Goal: Information Seeking & Learning: Check status

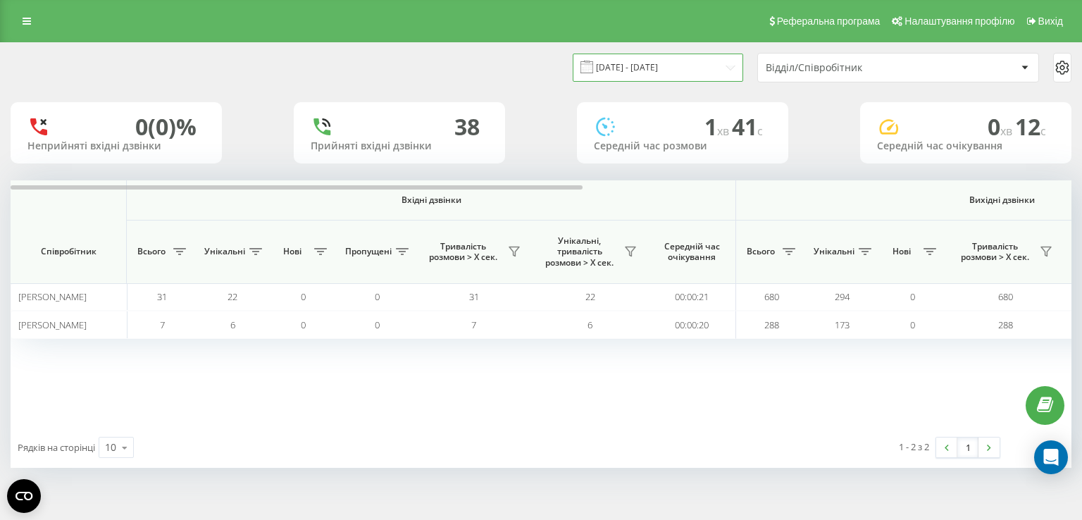
click at [665, 70] on input "[DATE] - [DATE]" at bounding box center [657, 67] width 170 height 27
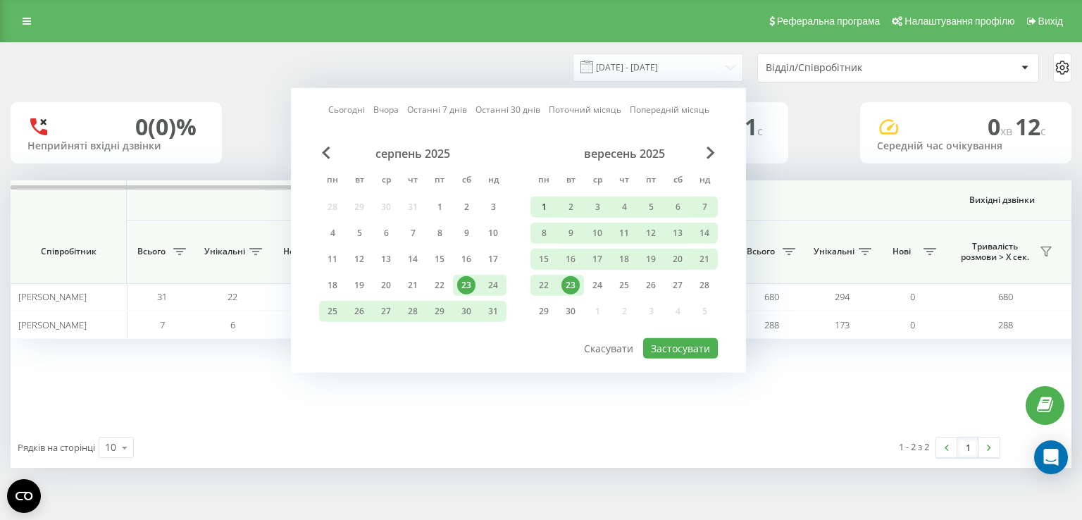
click at [537, 207] on div "1" at bounding box center [543, 207] width 18 height 18
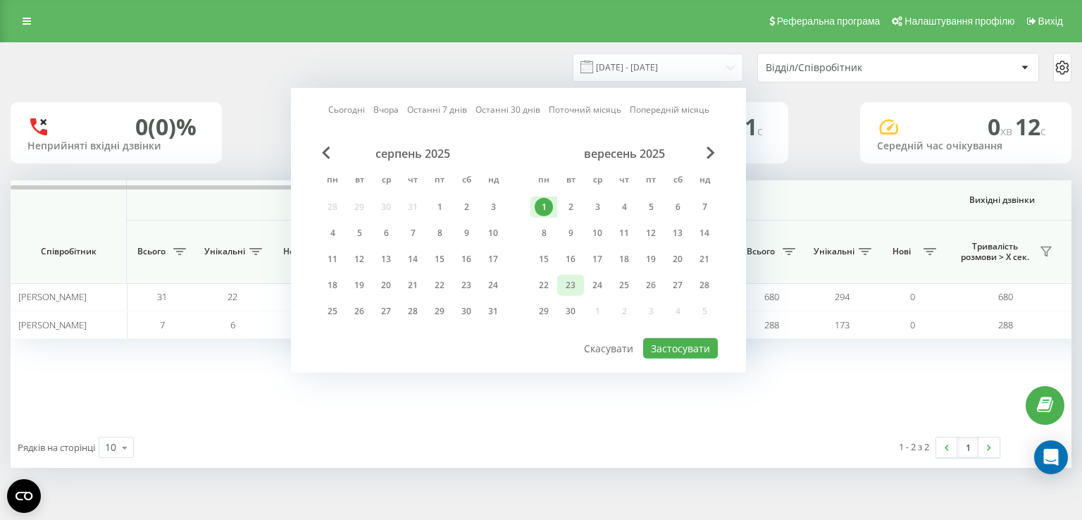
click at [577, 284] on div "23" at bounding box center [570, 285] width 18 height 18
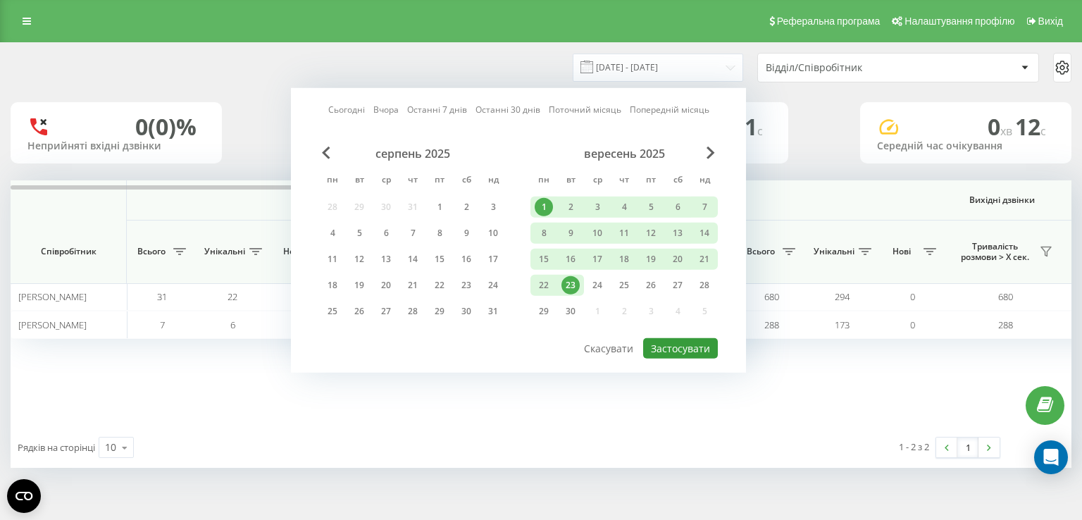
click at [693, 351] on button "Застосувати" at bounding box center [680, 348] width 75 height 20
type input "01.09.2025 - 23.09.2025"
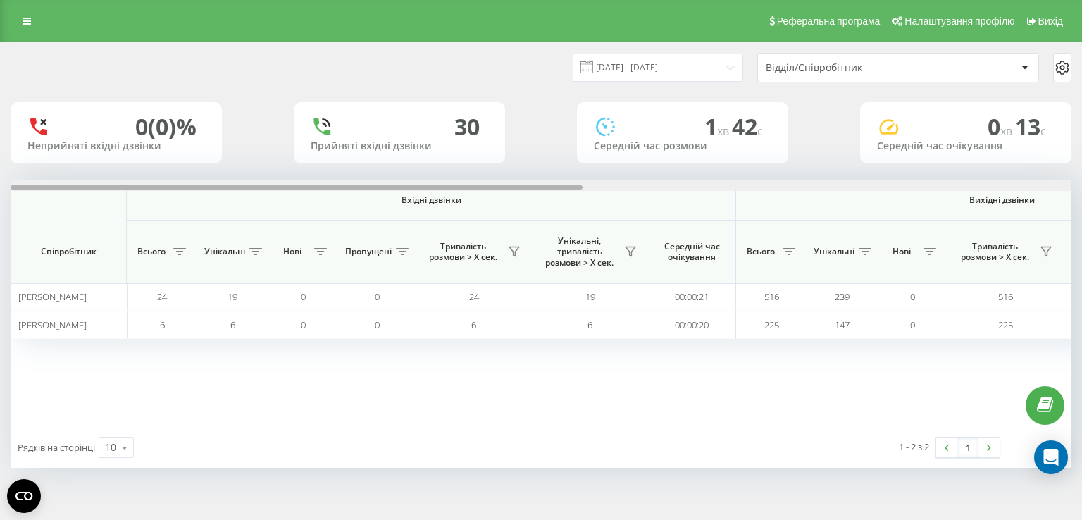
drag, startPoint x: 518, startPoint y: 187, endPoint x: 261, endPoint y: 186, distance: 257.7
click at [287, 170] on div "01.09.2025 - 23.09.2025 Відділ/Співробітник 0 (0)% Неприйняті вхідні дзвінки 30…" at bounding box center [541, 255] width 1060 height 425
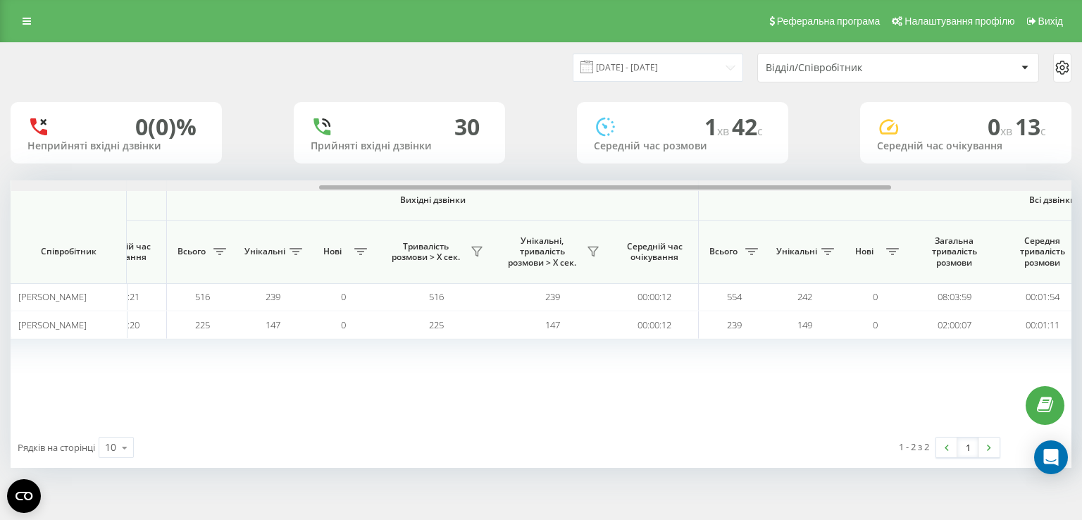
scroll to position [0, 572]
drag, startPoint x: 127, startPoint y: 185, endPoint x: 437, endPoint y: 201, distance: 309.5
click at [437, 201] on div "Вхідні дзвінки Вихідні дзвінки Всі дзвінки Співробітник Всього Унікальні Нові П…" at bounding box center [541, 303] width 1060 height 246
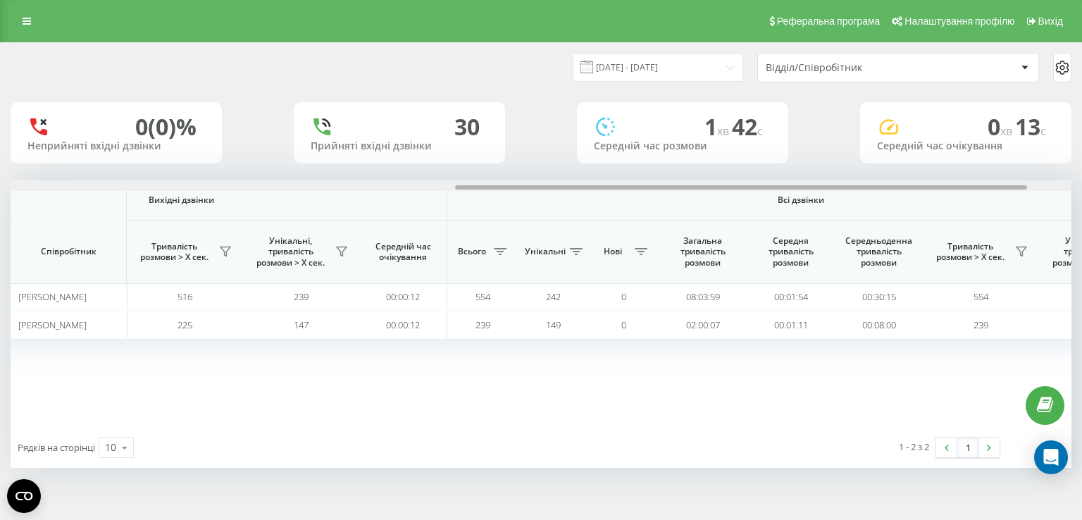
drag, startPoint x: 854, startPoint y: 187, endPoint x: 997, endPoint y: 225, distance: 147.7
click at [991, 192] on div "Вхідні дзвінки Вихідні дзвінки Всі дзвінки Співробітник Всього Унікальні Нові П…" at bounding box center [541, 303] width 1060 height 246
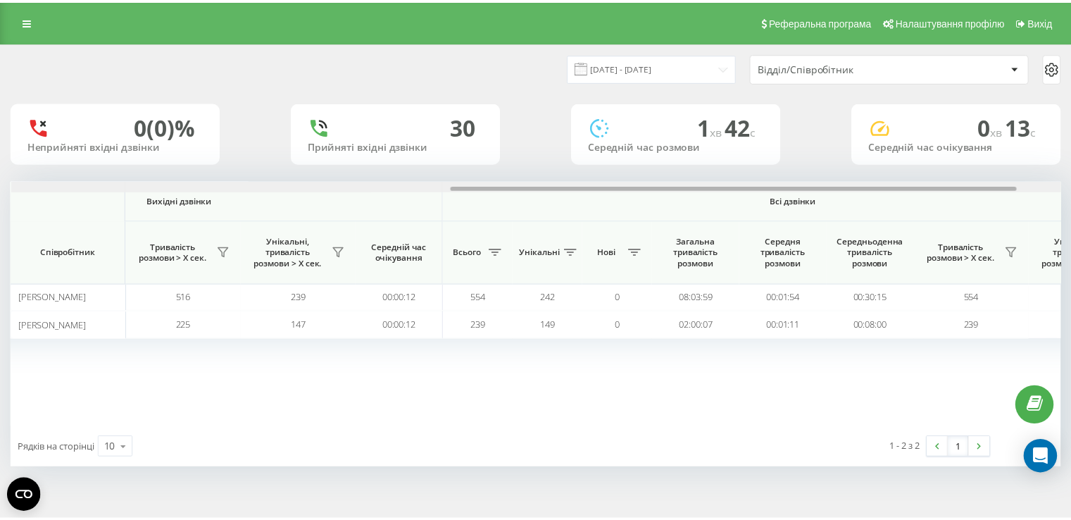
scroll to position [0, 825]
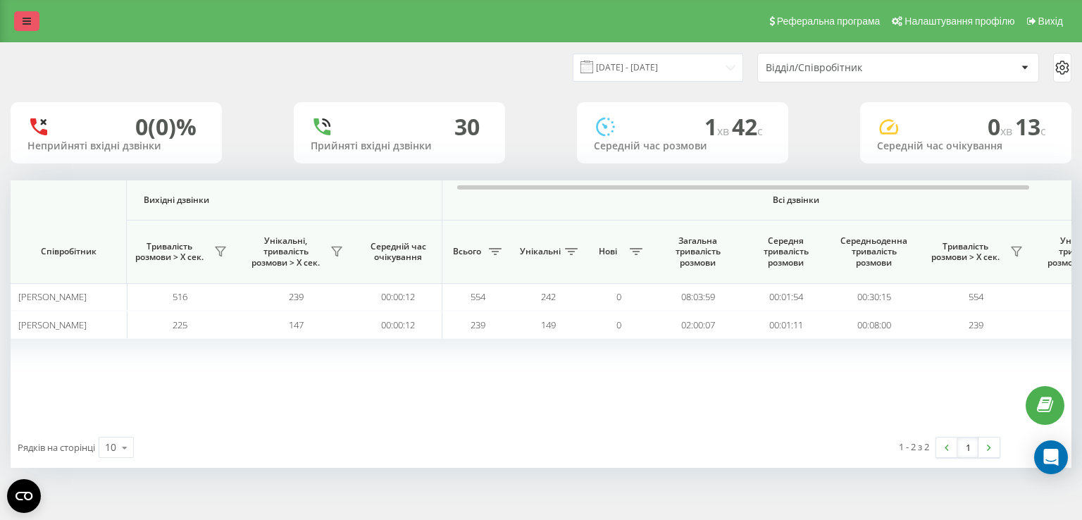
click at [20, 18] on link at bounding box center [26, 21] width 25 height 20
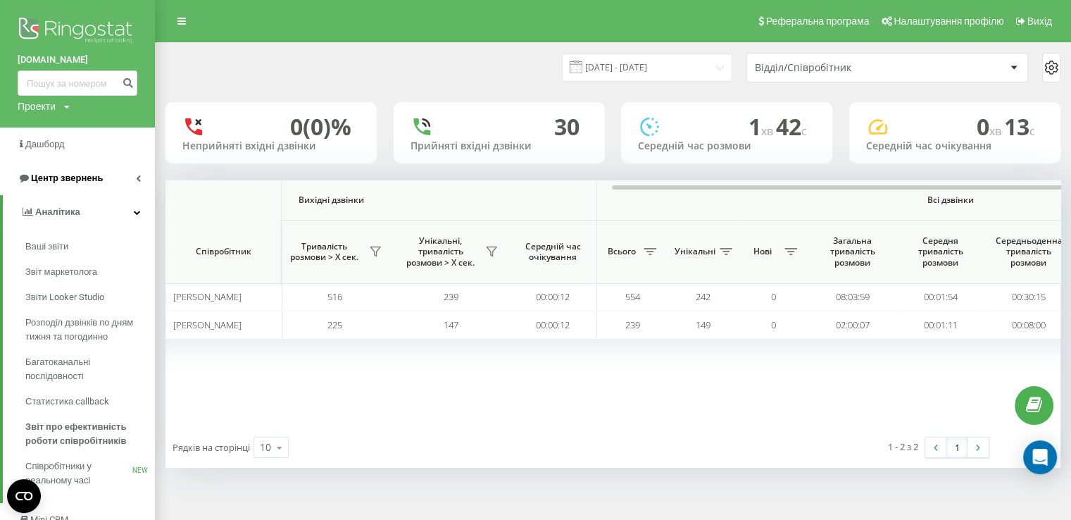
click at [92, 175] on span "Центр звернень" at bounding box center [67, 178] width 72 height 11
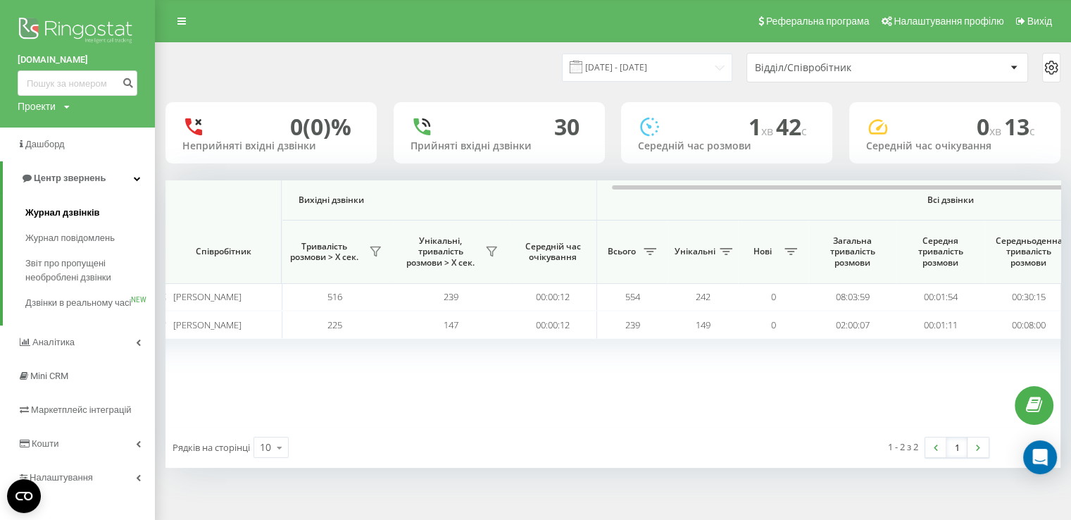
click at [92, 211] on span "Журнал дзвінків" at bounding box center [62, 213] width 75 height 14
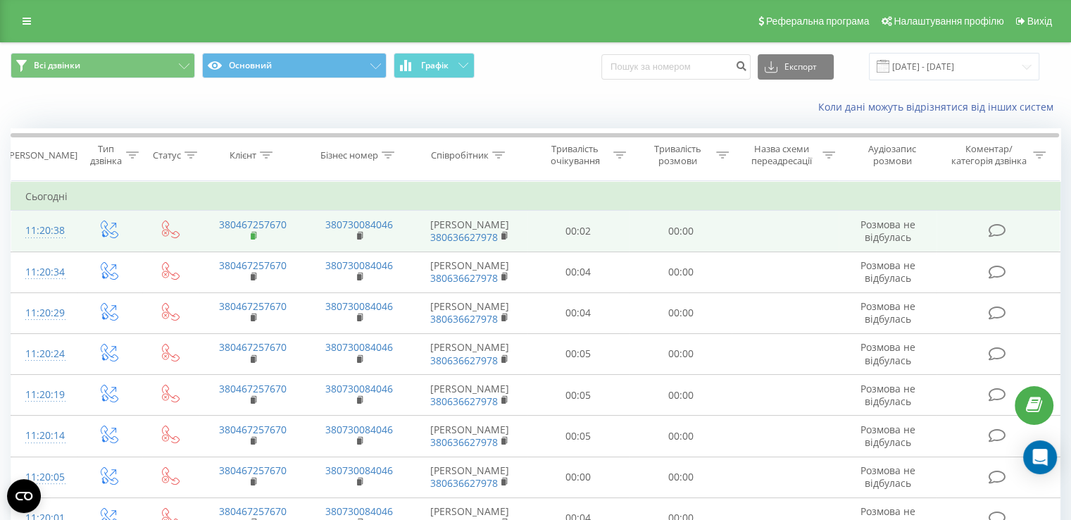
click at [253, 235] on rect at bounding box center [253, 236] width 4 height 6
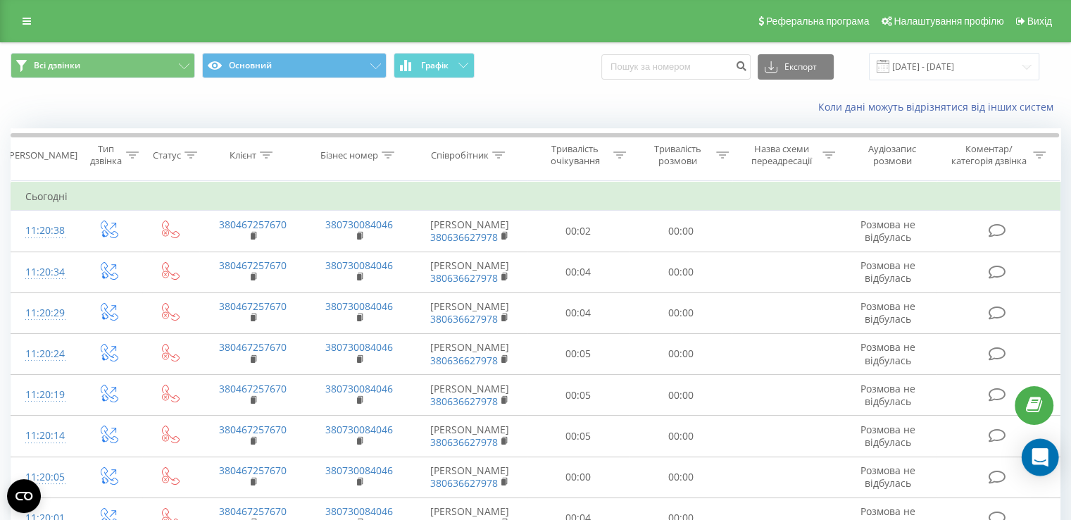
click at [1044, 454] on icon "Open Intercom Messenger" at bounding box center [1040, 457] width 16 height 18
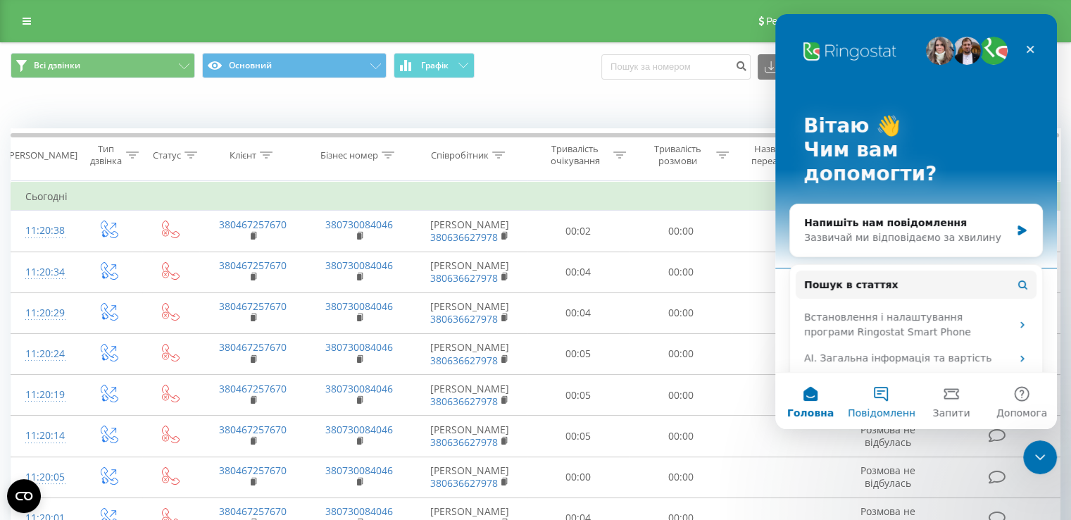
click at [882, 394] on button "Повідомлення" at bounding box center [881, 400] width 70 height 56
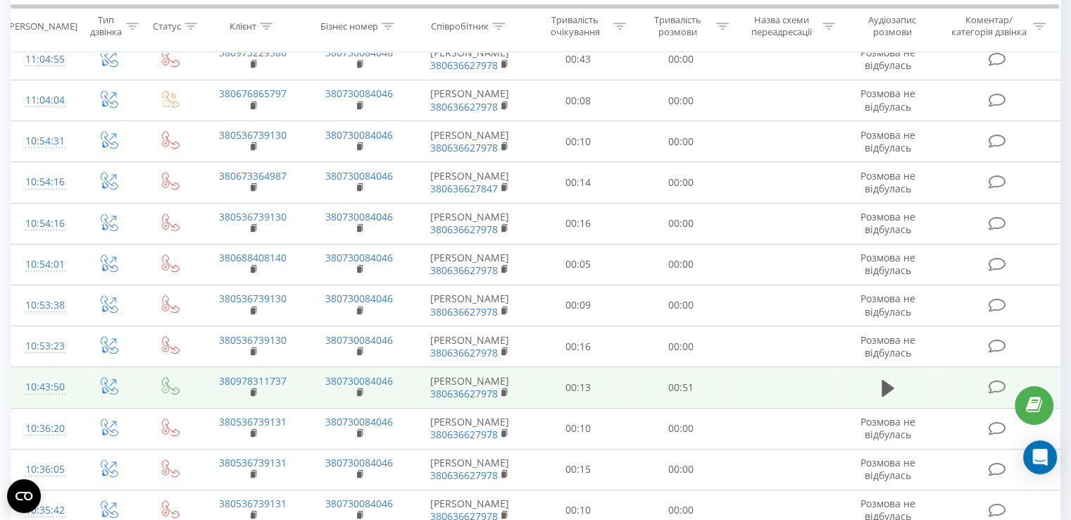
scroll to position [764, 0]
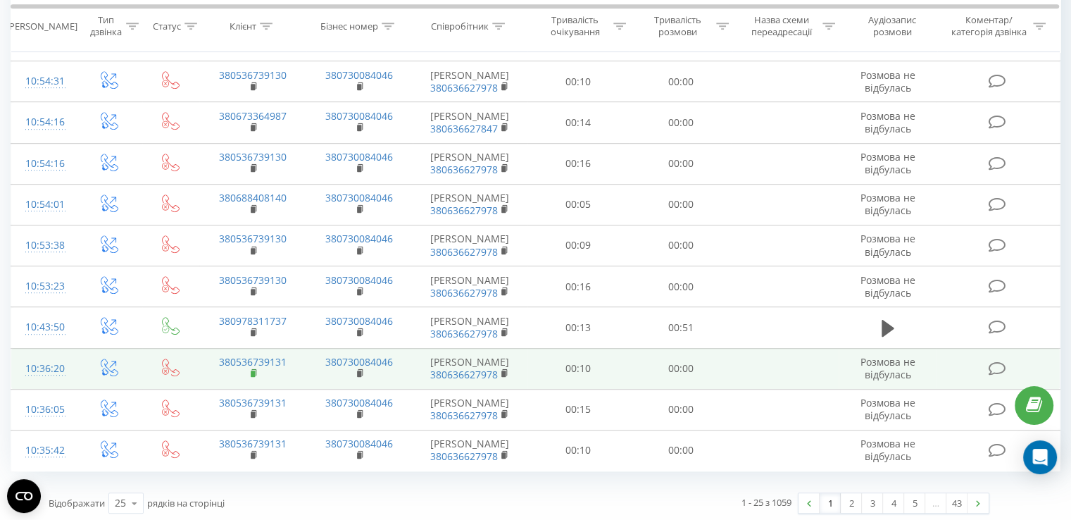
click at [251, 370] on rect at bounding box center [253, 373] width 4 height 6
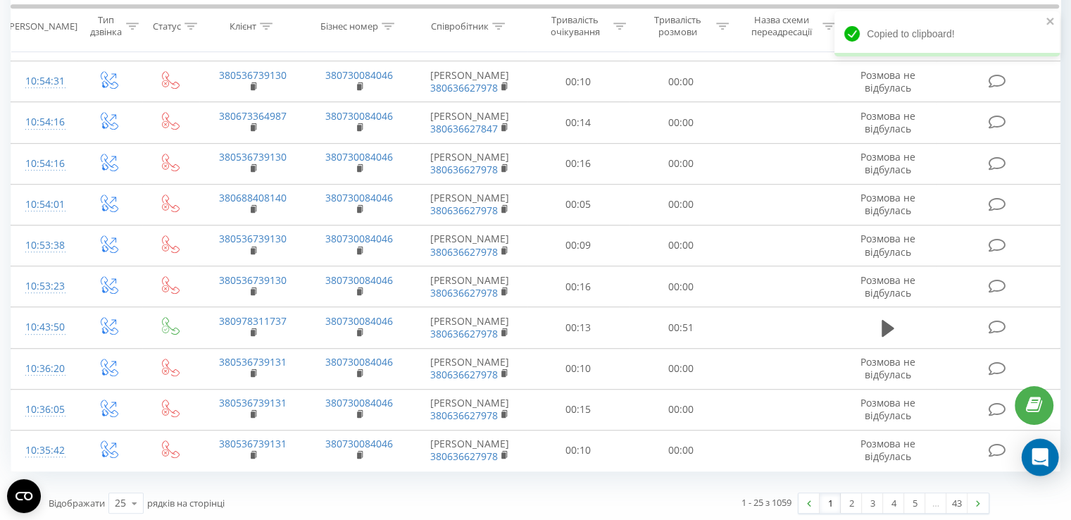
click at [1038, 463] on icon "Open Intercom Messenger" at bounding box center [1040, 457] width 18 height 18
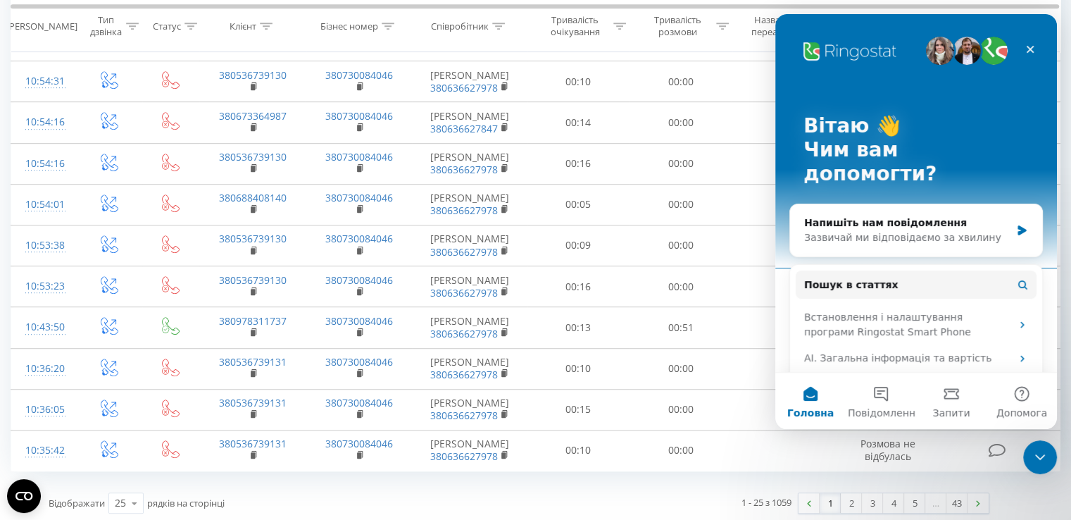
scroll to position [0, 0]
click at [891, 389] on button "Повідомлення" at bounding box center [881, 400] width 70 height 56
